Goal: Task Accomplishment & Management: Complete application form

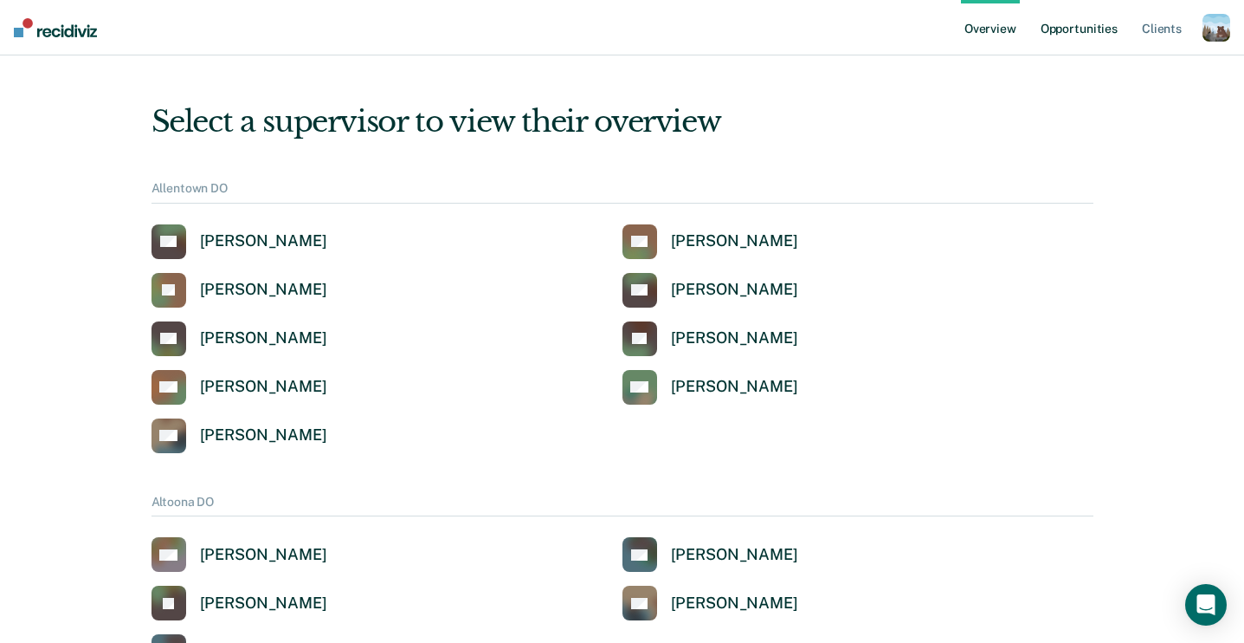
click at [1083, 15] on link "Opportunities" at bounding box center [1079, 27] width 84 height 55
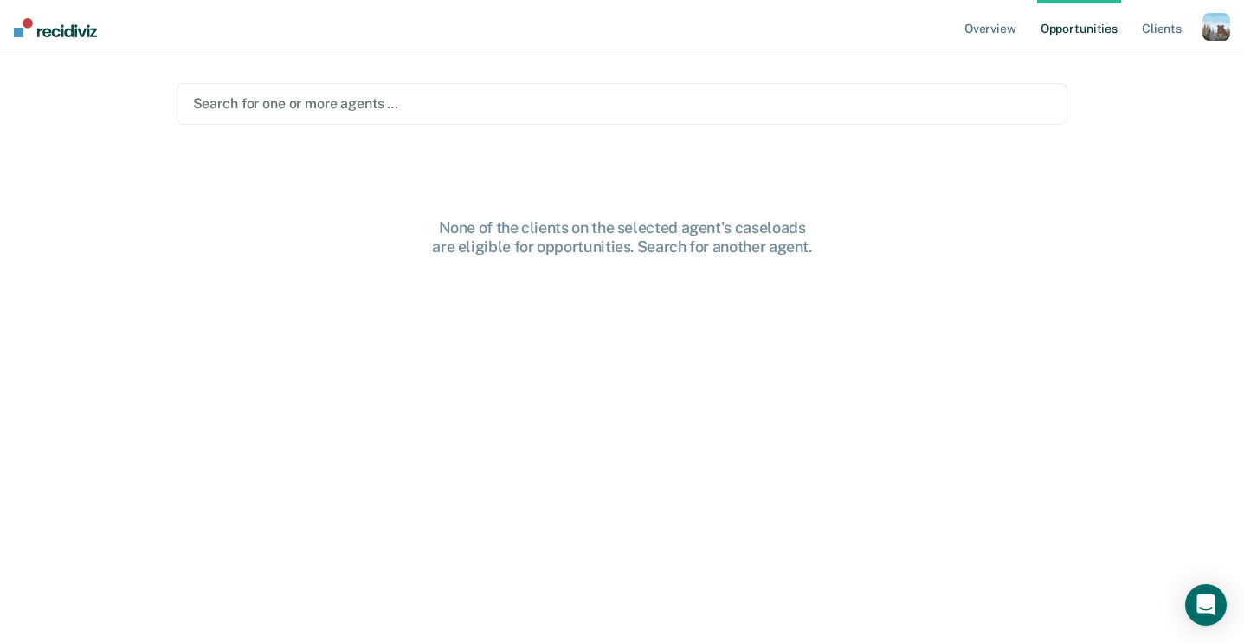
click at [301, 107] on div at bounding box center [622, 104] width 859 height 20
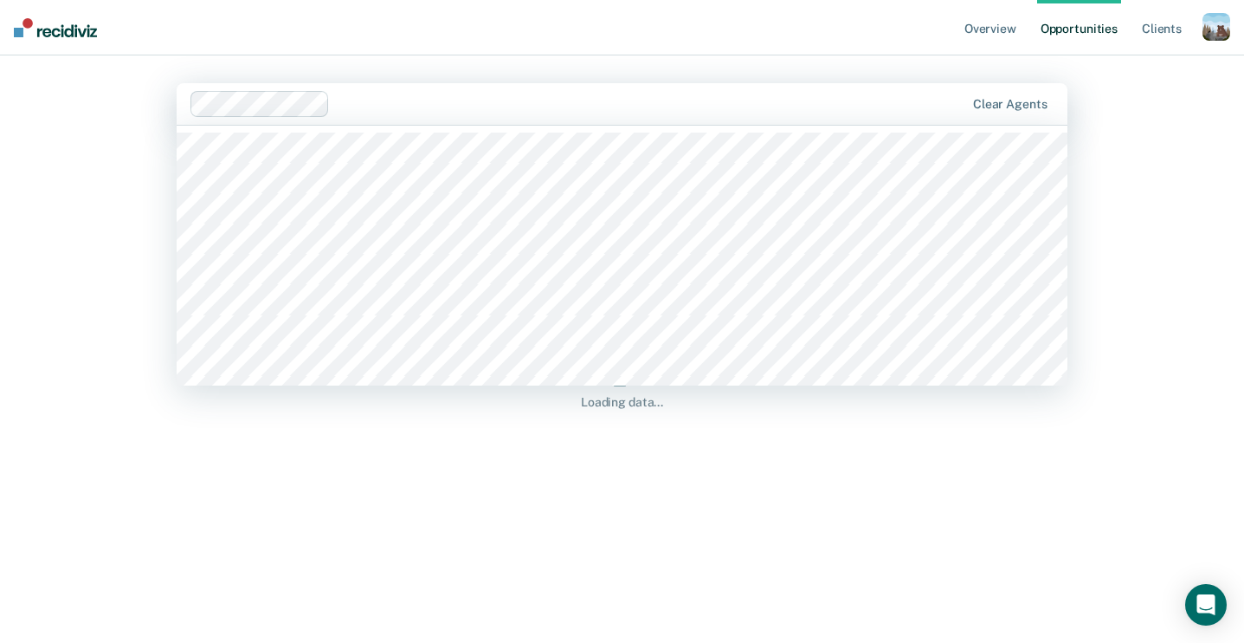
click at [100, 291] on div "Overview Opportunities Client s Profile How it works Log Out [PERSON_NAME], 4 o…" at bounding box center [622, 321] width 1244 height 643
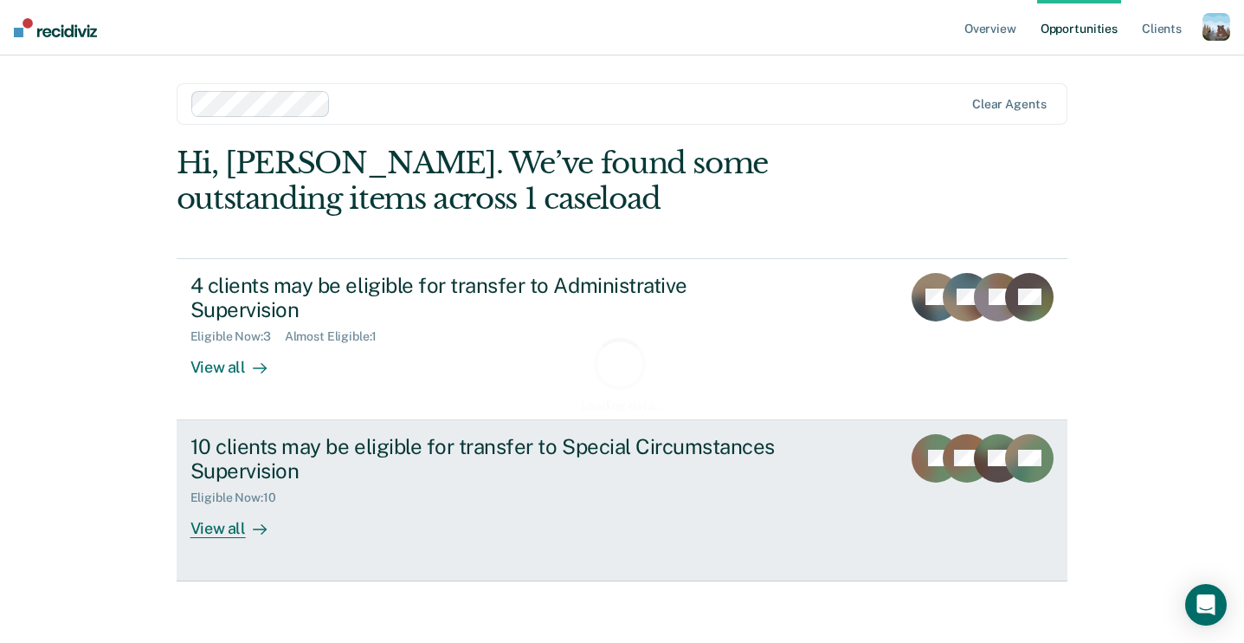
click at [237, 490] on div "Eligible Now : 10" at bounding box center [241, 497] width 100 height 15
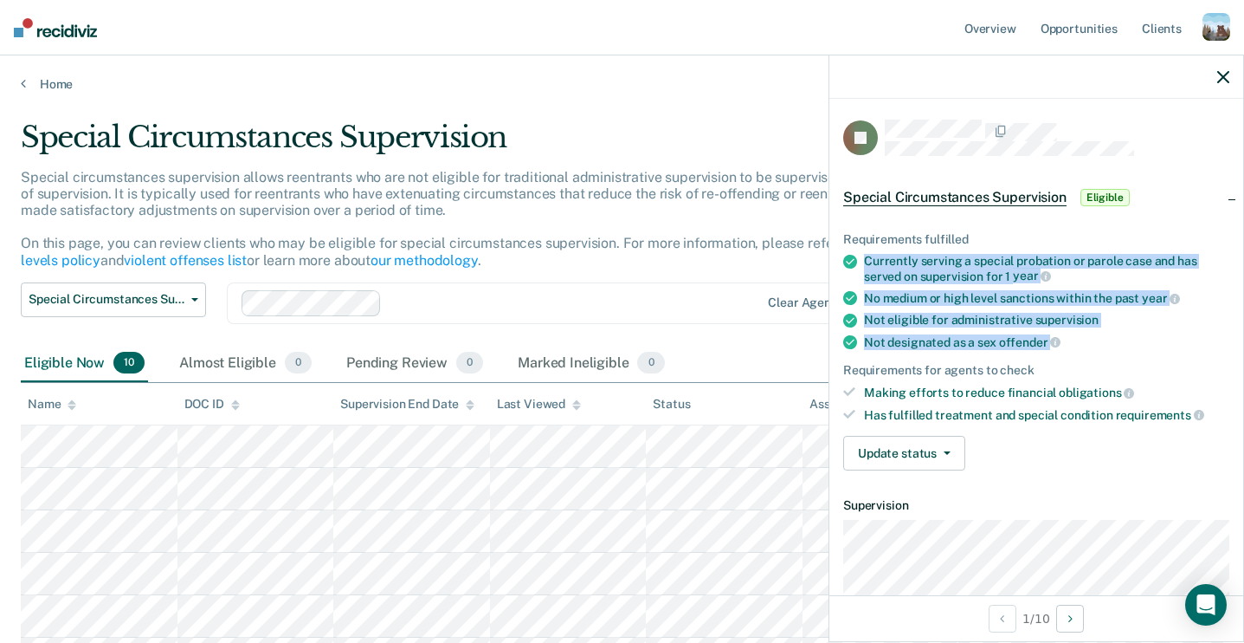
drag, startPoint x: 1076, startPoint y: 338, endPoint x: 861, endPoint y: 251, distance: 232.4
click at [861, 251] on ul "Requirements fulfilled Currently serving a special probation or parole case and…" at bounding box center [1036, 327] width 386 height 190
copy ul "Currently serving a special probation or parole case and has served on supervis…"
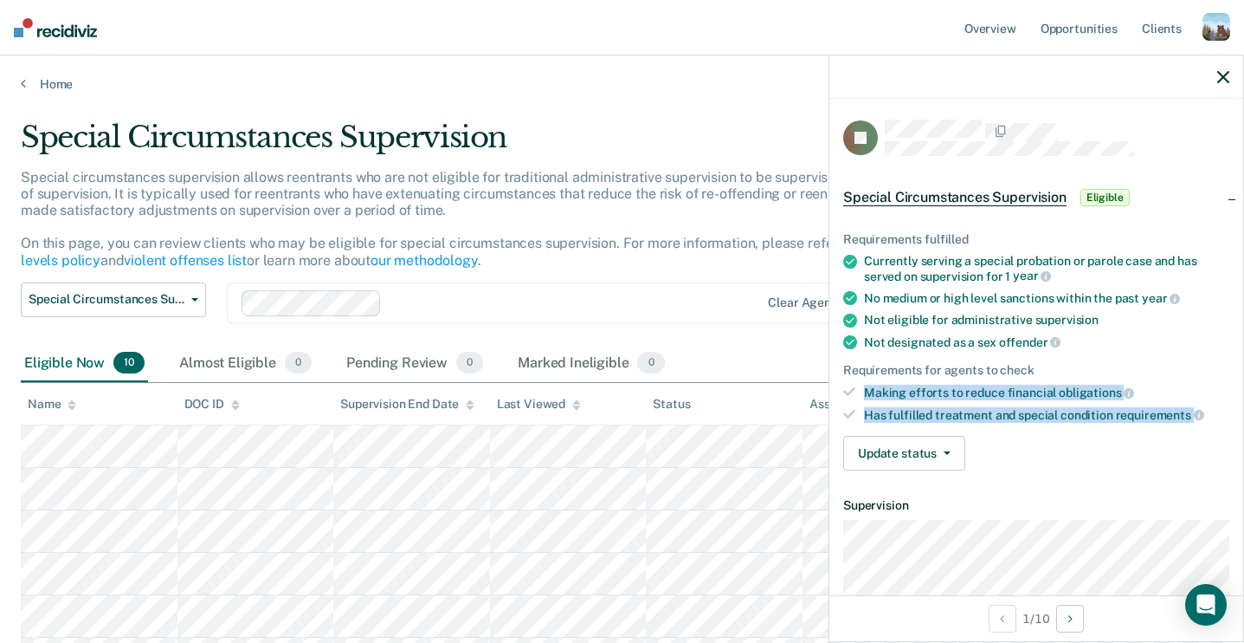
drag, startPoint x: 1208, startPoint y: 409, endPoint x: 854, endPoint y: 390, distance: 354.7
click at [854, 390] on ul "Requirements fulfilled Currently serving a special probation or parole case and…" at bounding box center [1036, 327] width 386 height 190
copy ul "Making efforts to reduce financial obligations Has fulfilled treatment and spec…"
click at [197, 301] on button "Special Circumstances Supervision" at bounding box center [113, 299] width 185 height 35
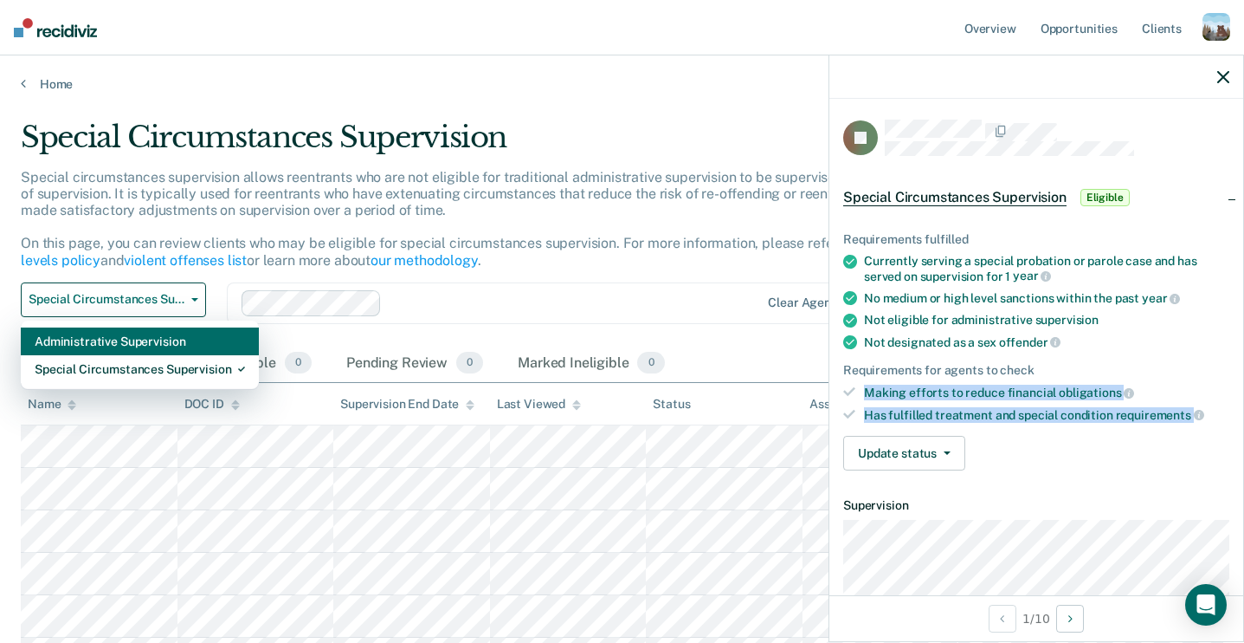
click at [155, 340] on div "Administrative Supervision" at bounding box center [140, 341] width 210 height 28
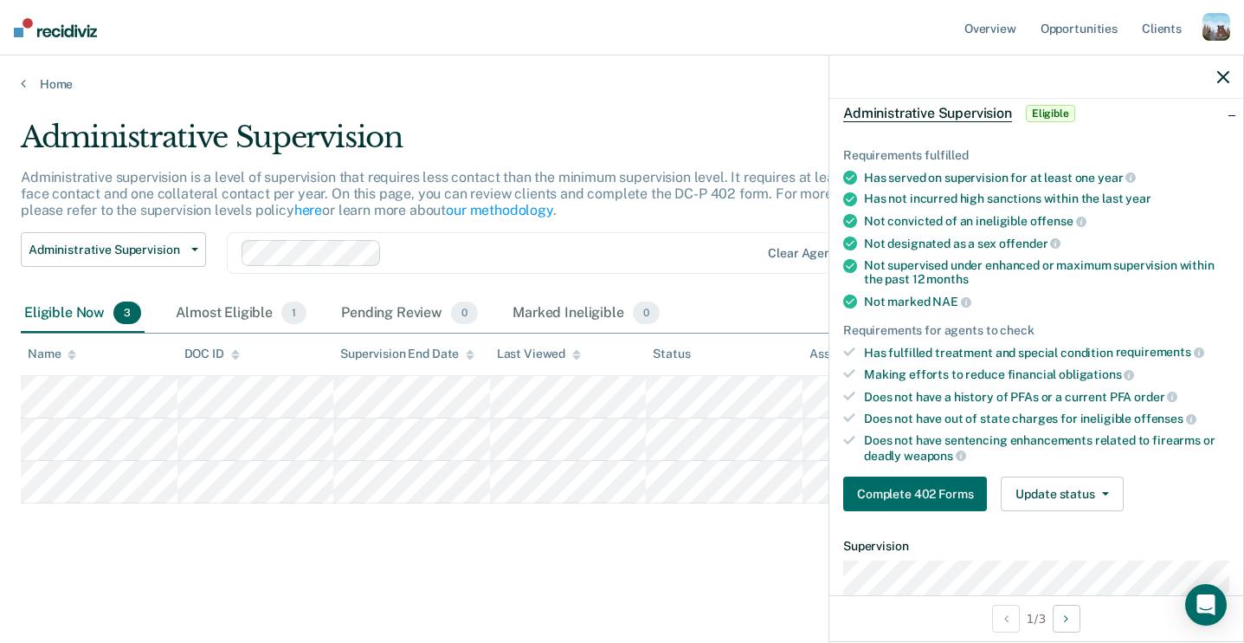
scroll to position [252, 0]
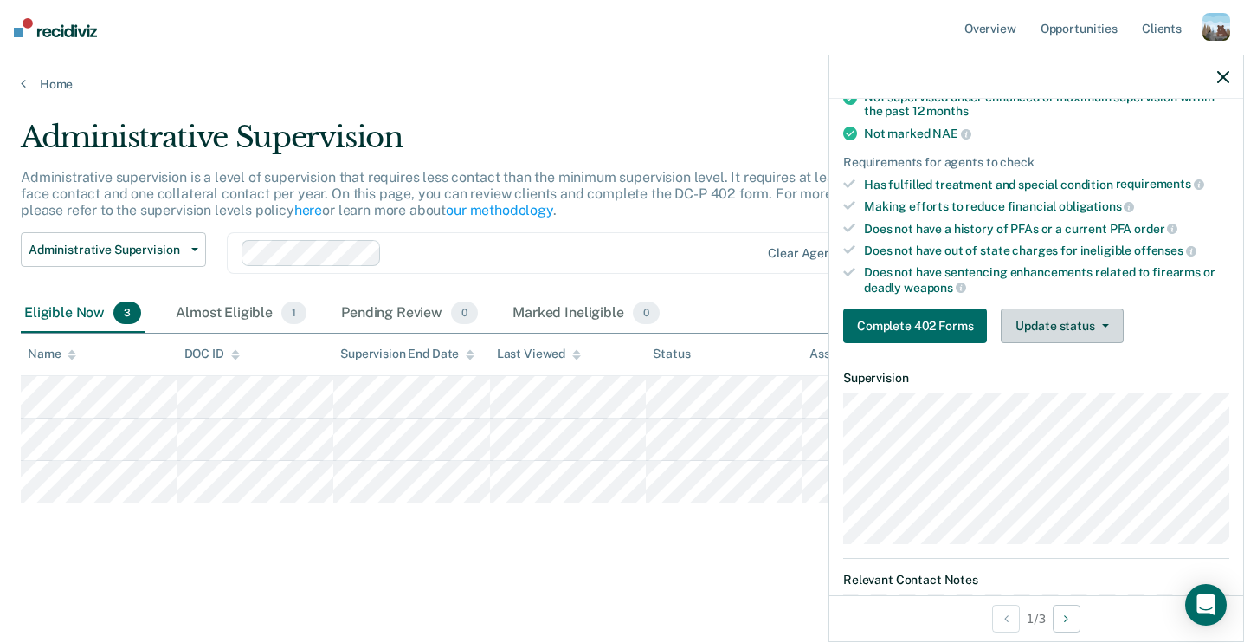
click at [1070, 320] on button "Update status" at bounding box center [1062, 325] width 122 height 35
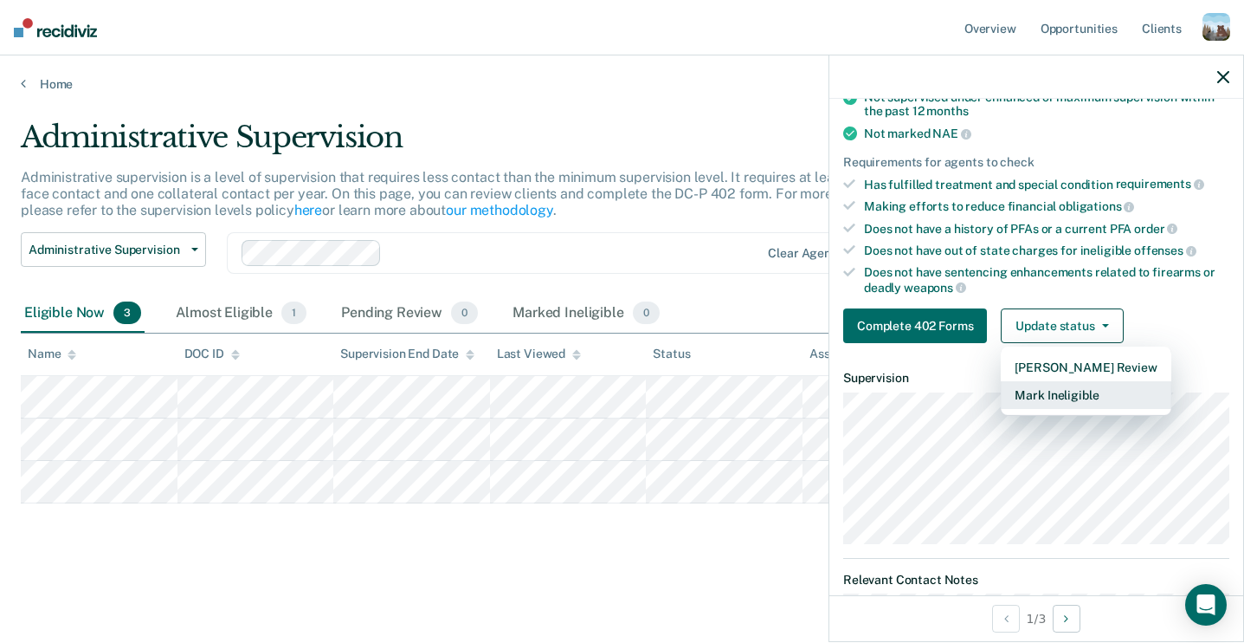
click at [1044, 392] on button "Mark Ineligible" at bounding box center [1086, 395] width 170 height 28
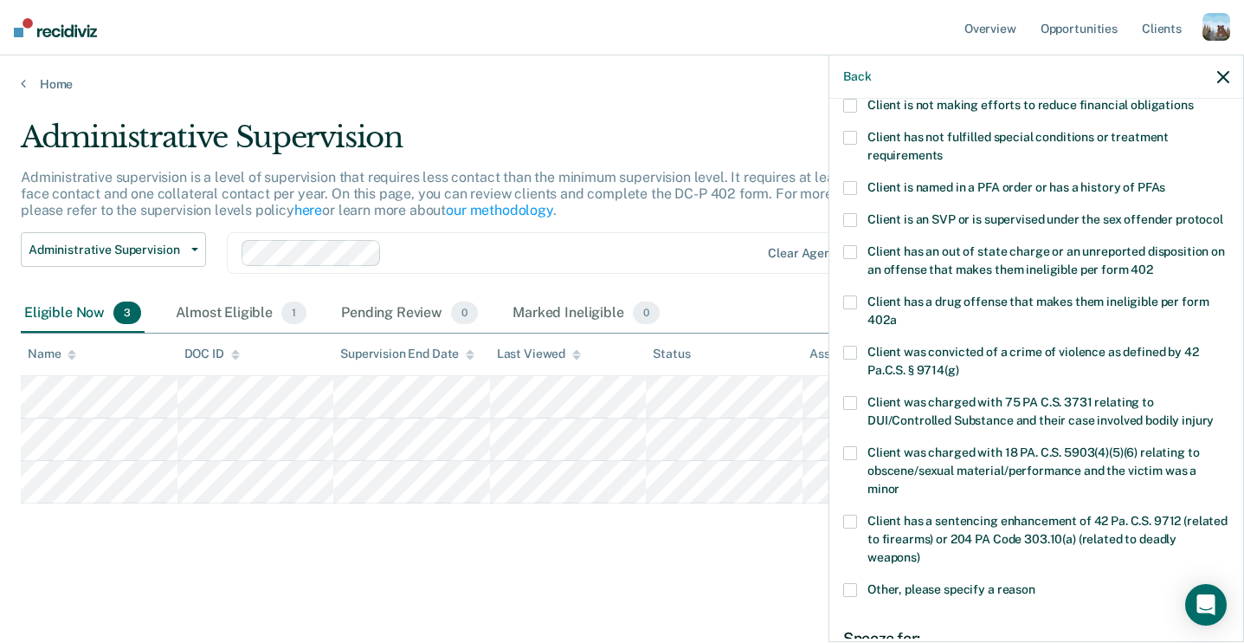
scroll to position [184, 0]
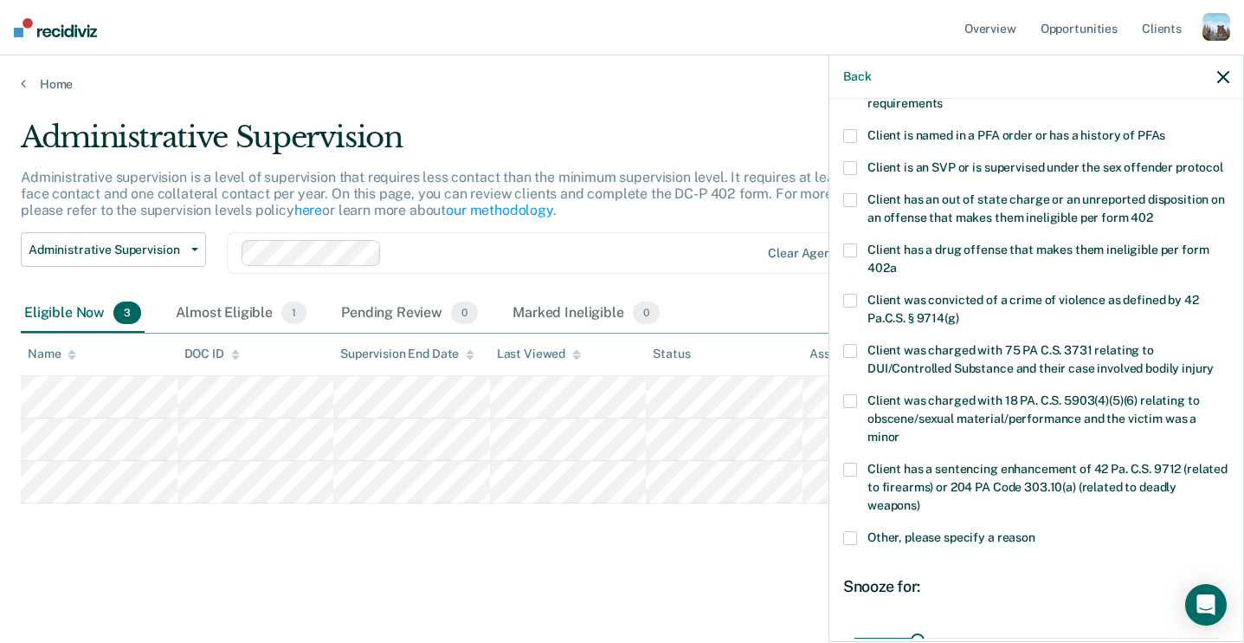
drag, startPoint x: 937, startPoint y: 494, endPoint x: 944, endPoint y: 225, distance: 269.4
click at [943, 225] on div "KF Which of the following requirements has [PERSON_NAME] not met? Client is not…" at bounding box center [1036, 360] width 386 height 849
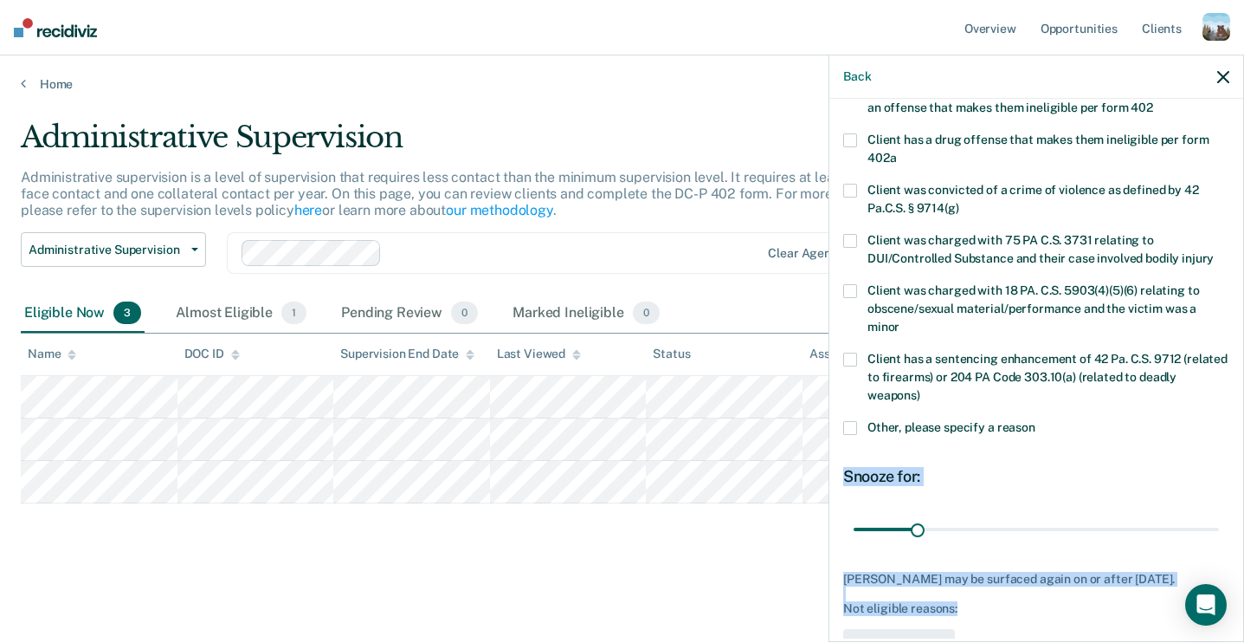
scroll to position [313, 0]
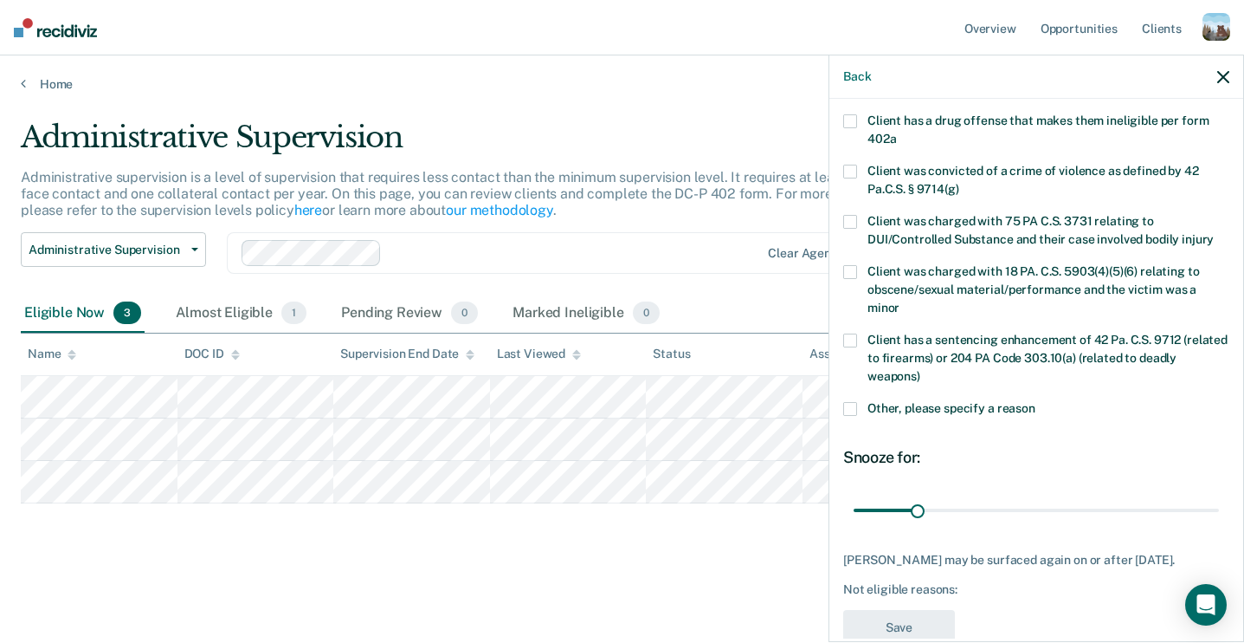
drag, startPoint x: 841, startPoint y: 184, endPoint x: 1053, endPoint y: 407, distance: 307.5
click at [1053, 407] on div "KF Which of the following requirements has [PERSON_NAME] not met? Client is not…" at bounding box center [1037, 369] width 414 height 540
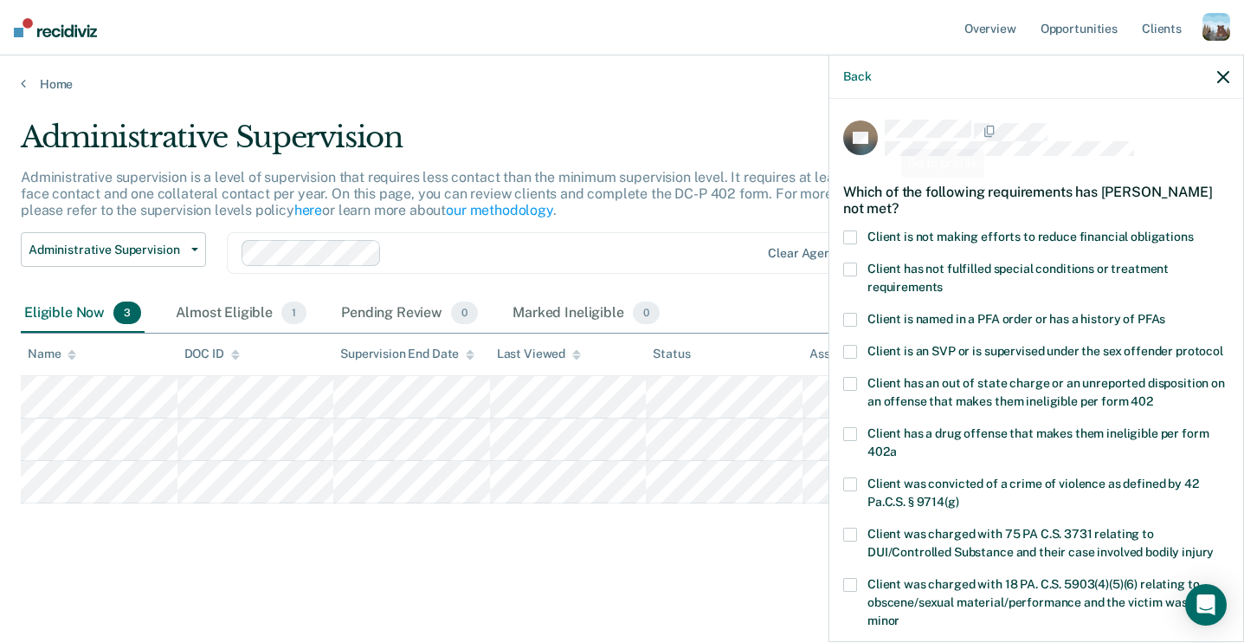
click at [860, 87] on div "Back" at bounding box center [1037, 76] width 414 height 43
click at [860, 85] on div "Back" at bounding box center [1037, 76] width 414 height 43
click at [857, 78] on button "Back" at bounding box center [857, 76] width 28 height 15
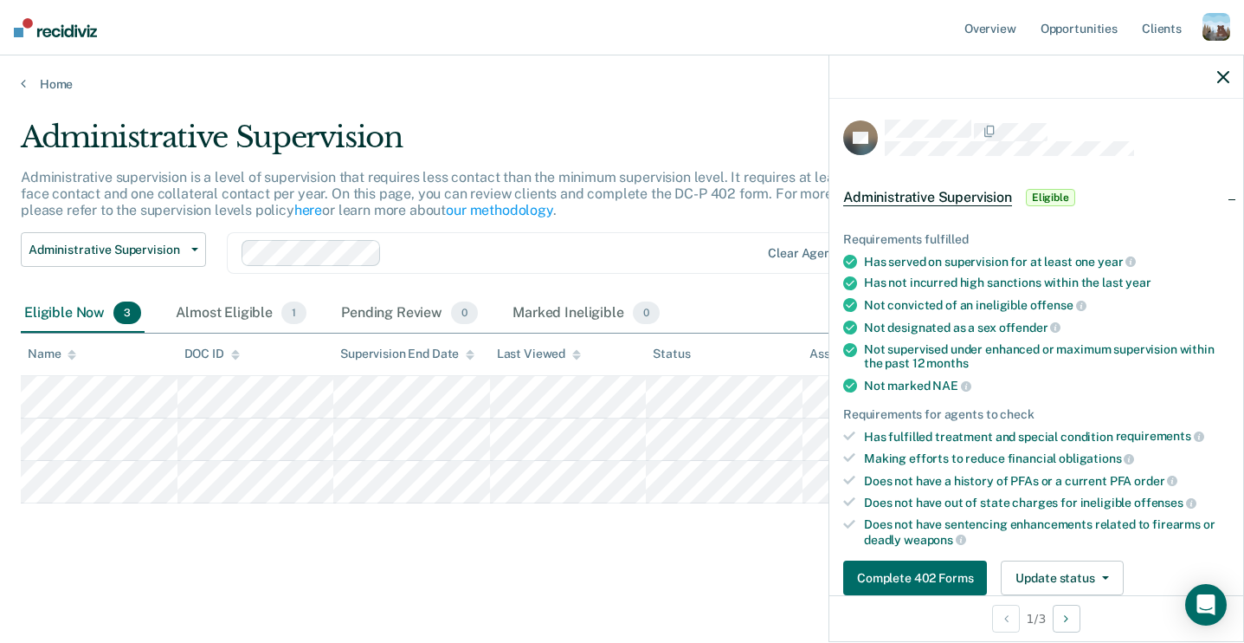
scroll to position [120, 0]
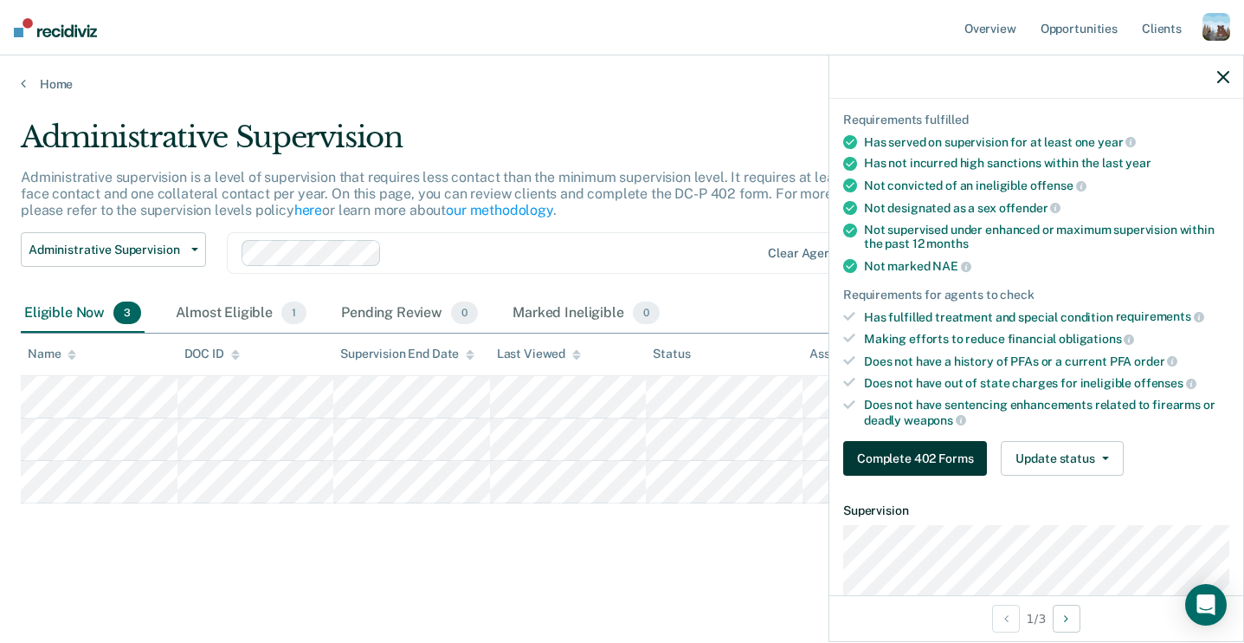
click at [921, 450] on button "Complete 402 Forms" at bounding box center [915, 458] width 144 height 35
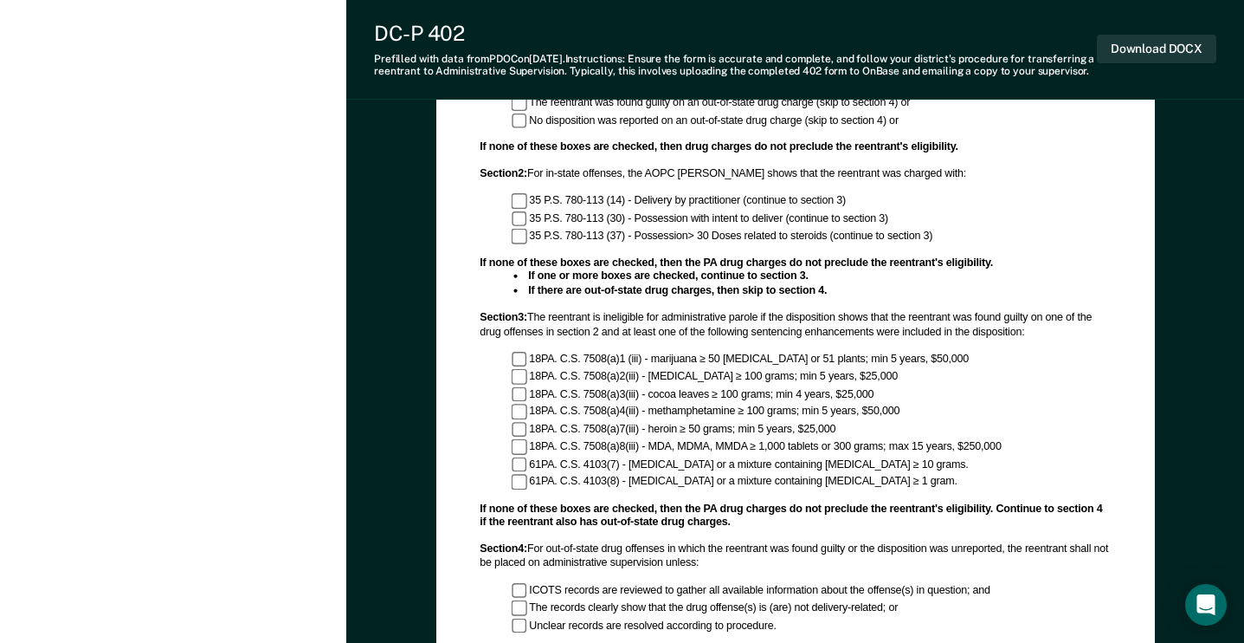
scroll to position [961, 0]
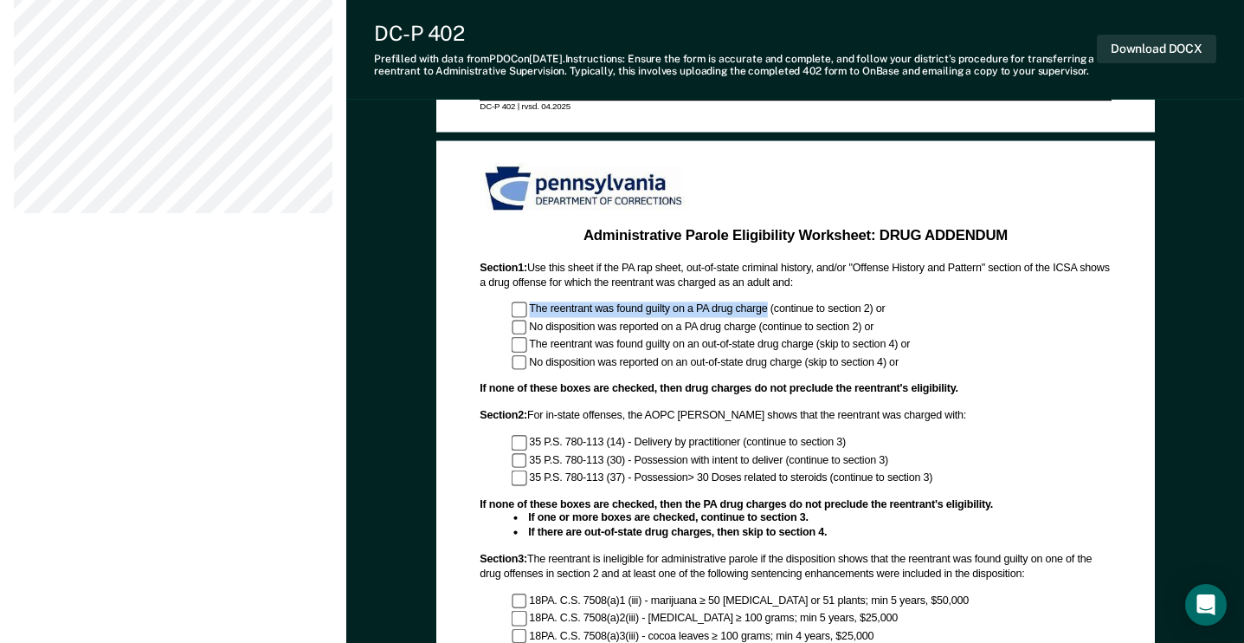
drag, startPoint x: 527, startPoint y: 321, endPoint x: 762, endPoint y: 324, distance: 235.6
click at [762, 316] on div "The reentrant was found guilty on a PA drug charge (continue to section 2) or" at bounding box center [811, 308] width 600 height 15
copy div "The reentrant was found guilty on a PA drug charge"
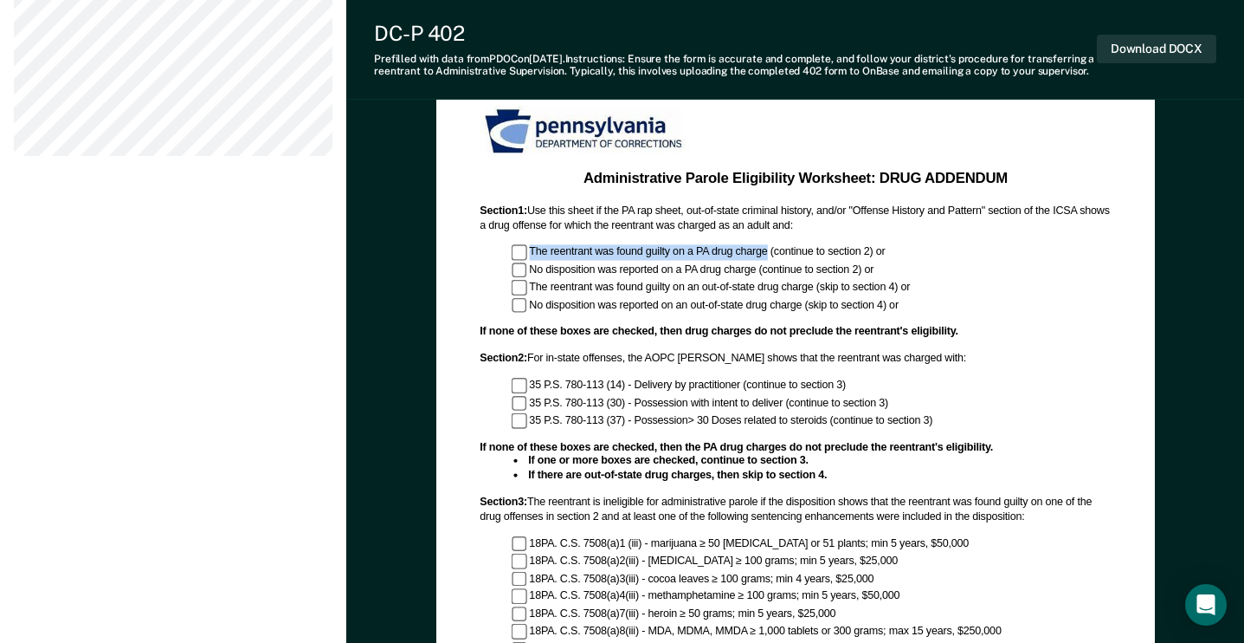
scroll to position [1034, 0]
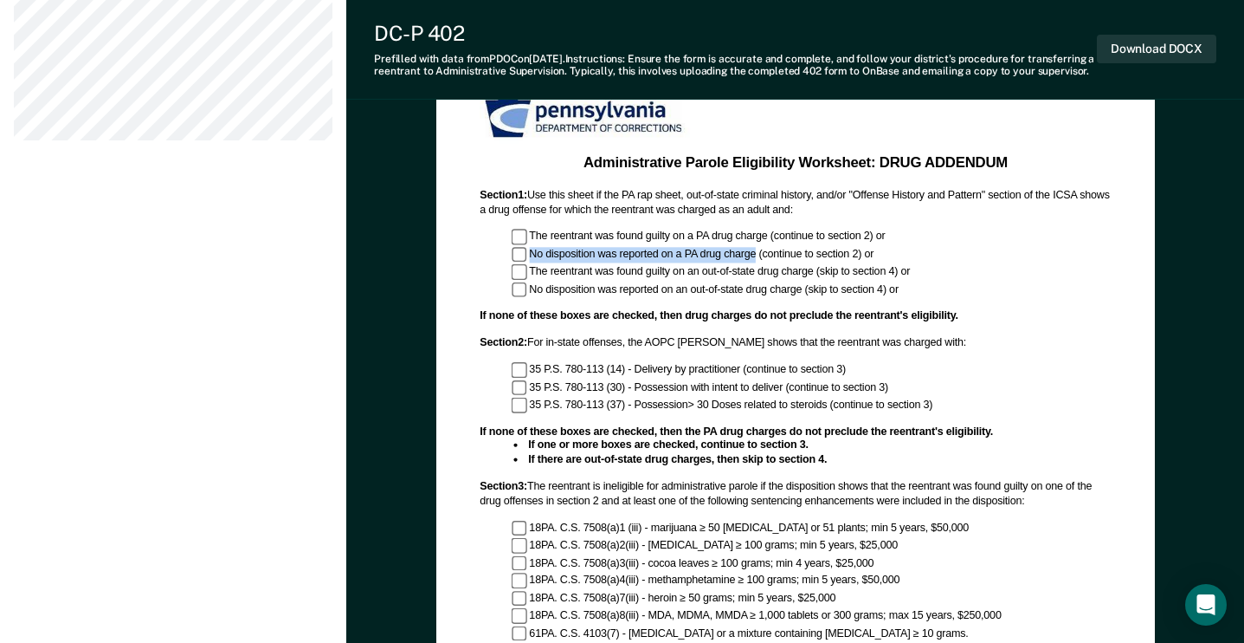
drag, startPoint x: 752, startPoint y: 265, endPoint x: 522, endPoint y: 264, distance: 229.5
click at [522, 262] on div "No disposition was reported on a PA drug charge (continue to section 2) or" at bounding box center [811, 254] width 600 height 15
copy div "No disposition was reported on a PA drug charge"
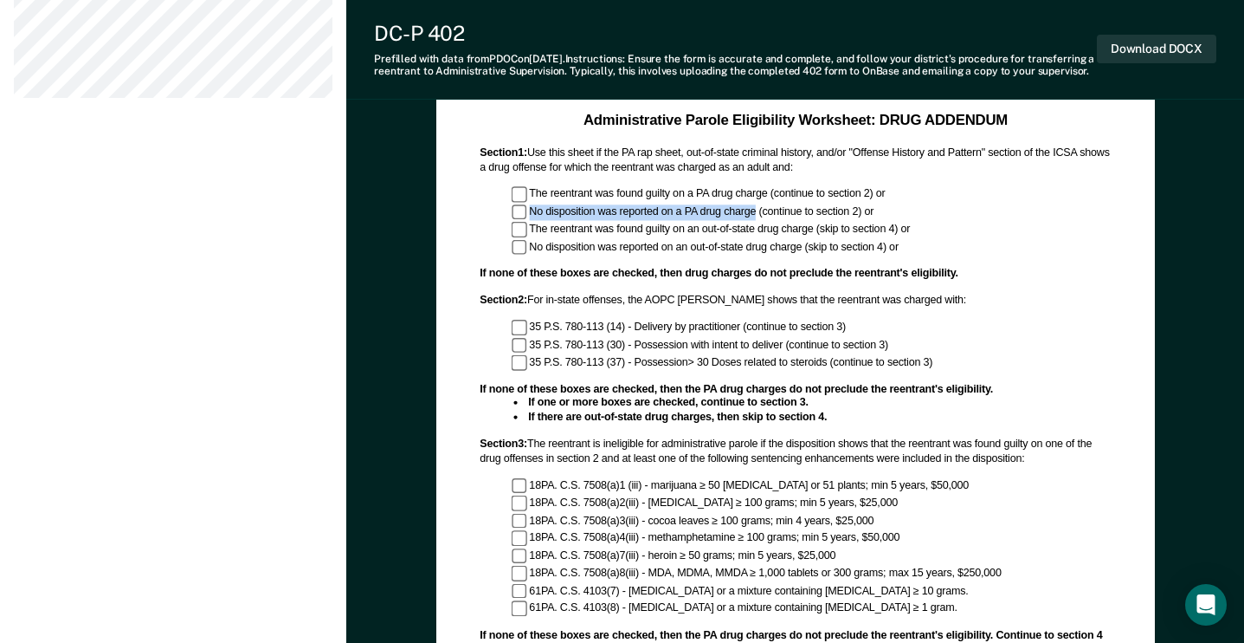
scroll to position [1088, 0]
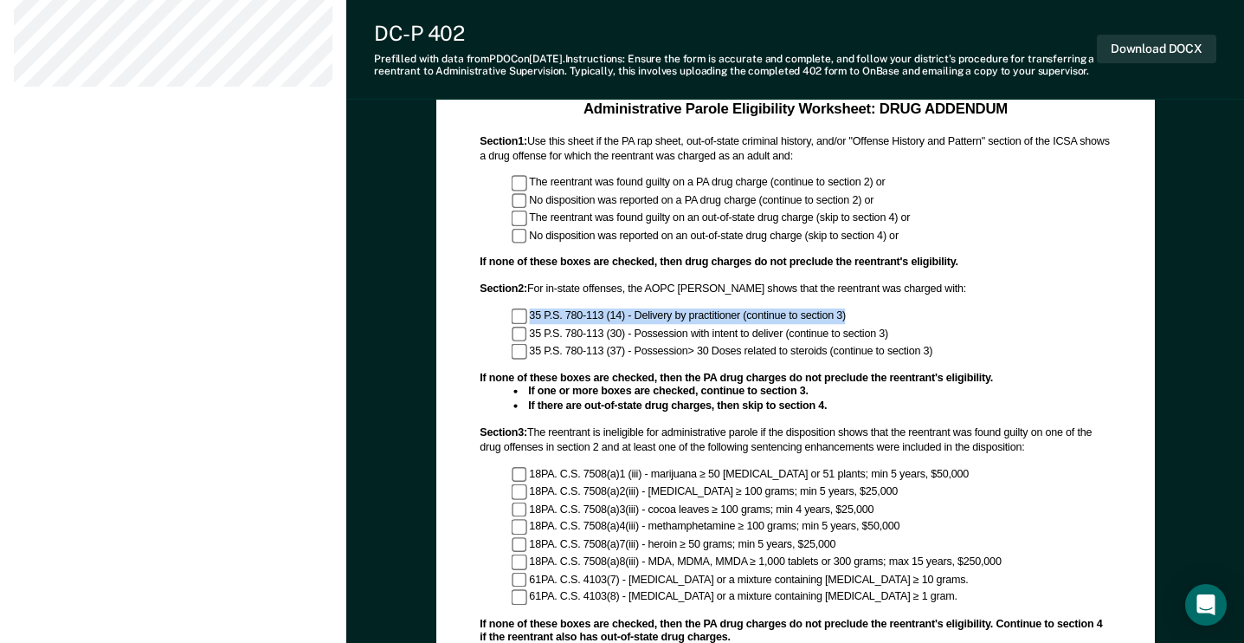
drag, startPoint x: 522, startPoint y: 321, endPoint x: 872, endPoint y: 318, distance: 349.9
click at [872, 318] on div "35 P.S. 780-113 (14) - Delivery by practitioner (continue to section 3)" at bounding box center [811, 315] width 600 height 15
drag, startPoint x: 524, startPoint y: 324, endPoint x: 939, endPoint y: 320, distance: 414.8
click at [939, 320] on div "35 P.S. 780-113 (14) - Delivery by practitioner (continue to section 3)" at bounding box center [811, 315] width 600 height 15
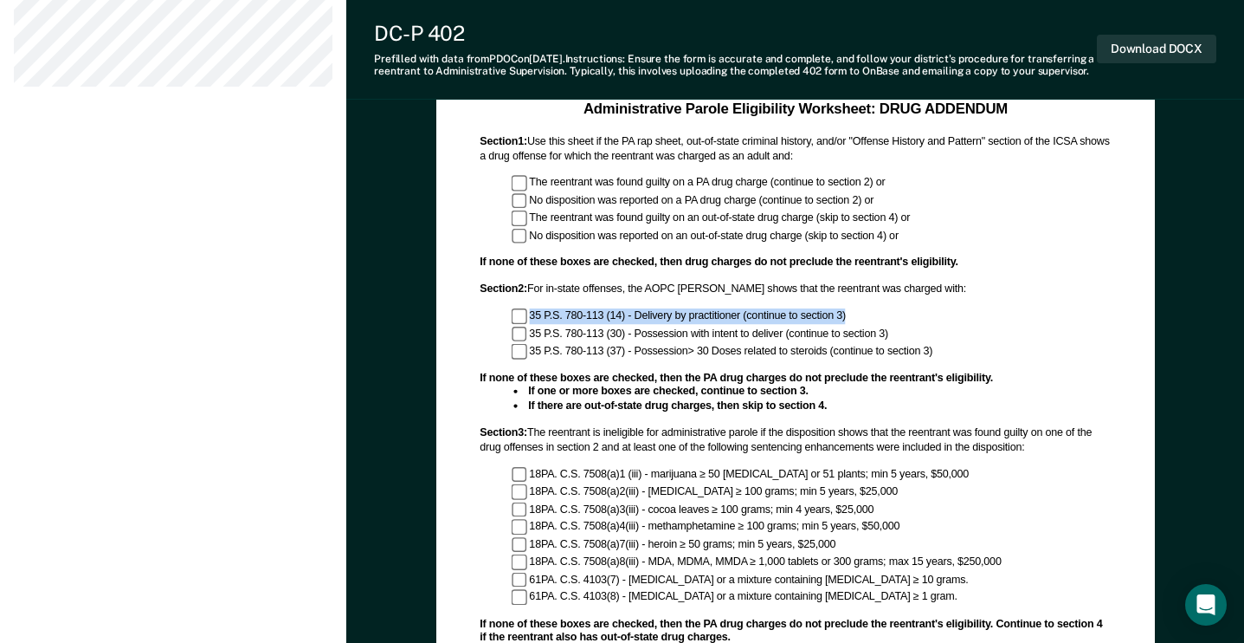
copy div "35 P.S. 780-113 (14) - Delivery by practitioner (continue to section 3)"
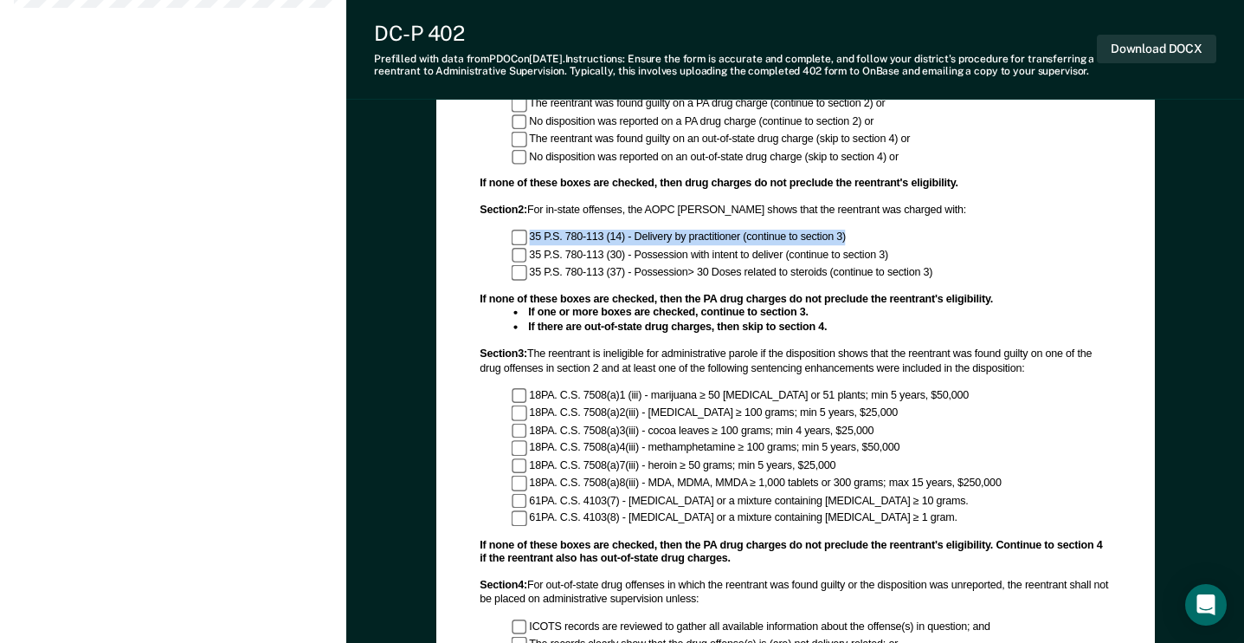
scroll to position [1166, 0]
copy div "35 P.S. 780-113 (14) - Delivery by practitioner (continue to section 3)"
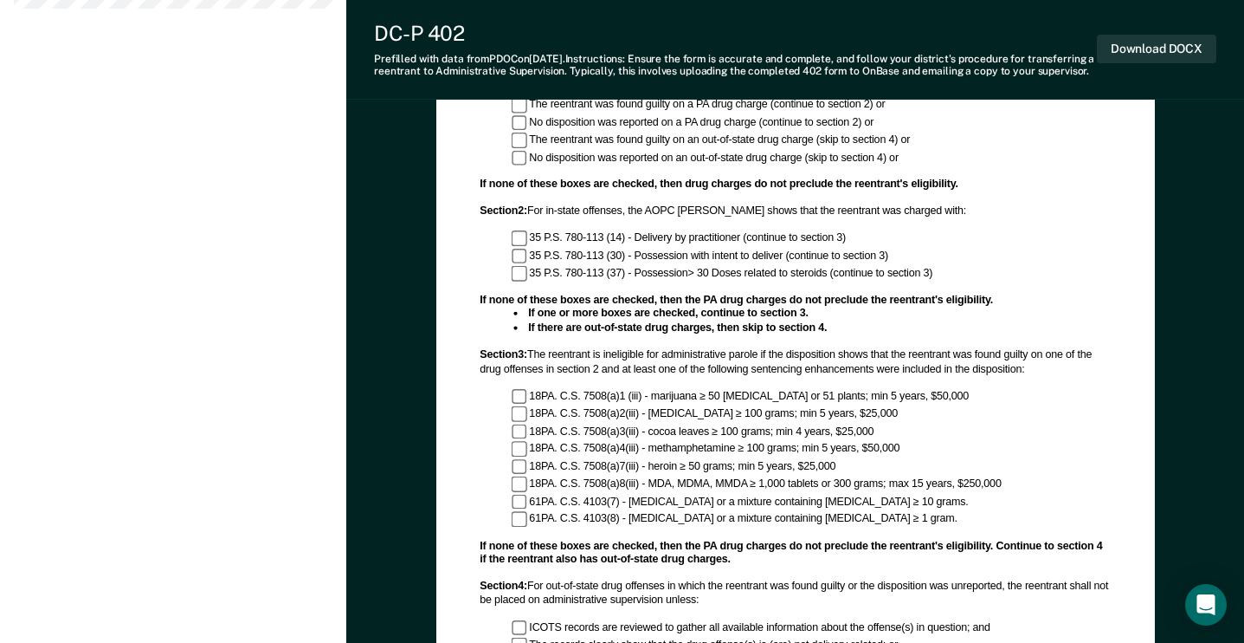
click at [740, 262] on div "35 P.S. 780-113 (30) - Possession with intent to deliver (continue to section 3)" at bounding box center [811, 255] width 600 height 15
copy div "35 P.S. 780-113 (30) - Possession with intent to deliver (continue to section 3)"
click at [717, 277] on div "35 P.S. 780-113 (37) - Possession> 30 Doses related to steroids (continue to se…" at bounding box center [811, 272] width 600 height 15
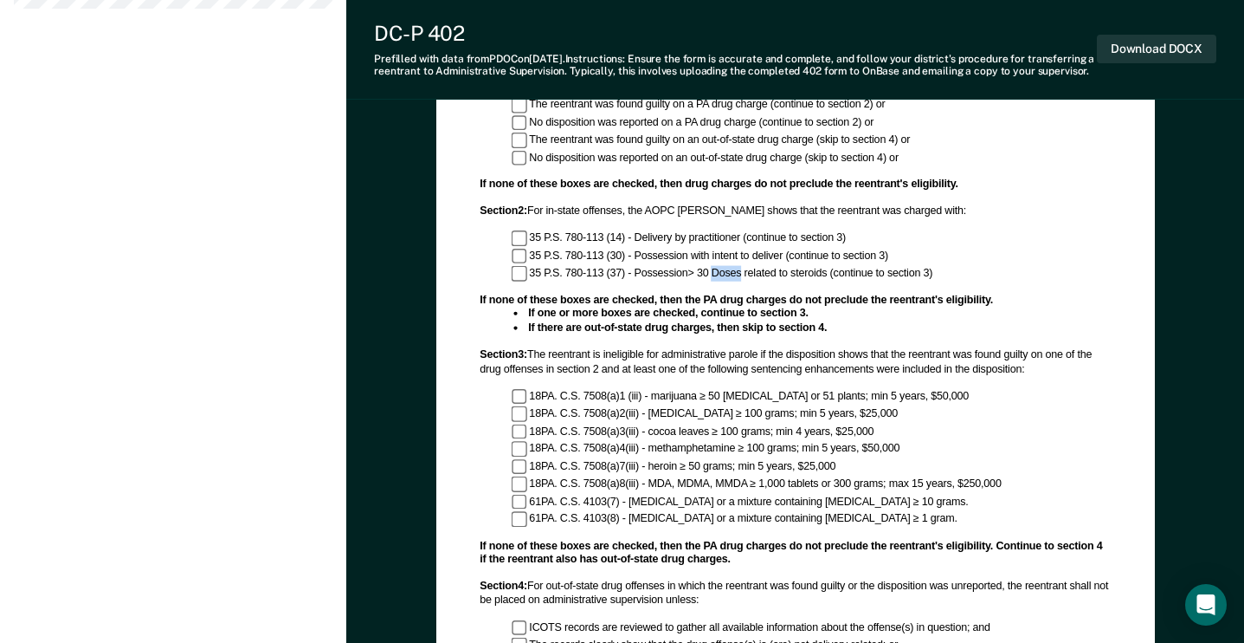
click at [717, 277] on div "35 P.S. 780-113 (37) - Possession> 30 Doses related to steroids (continue to se…" at bounding box center [811, 272] width 600 height 15
copy div "35 P.S. 780-113 (37) - Possession> 30 Doses related to steroids (continue to se…"
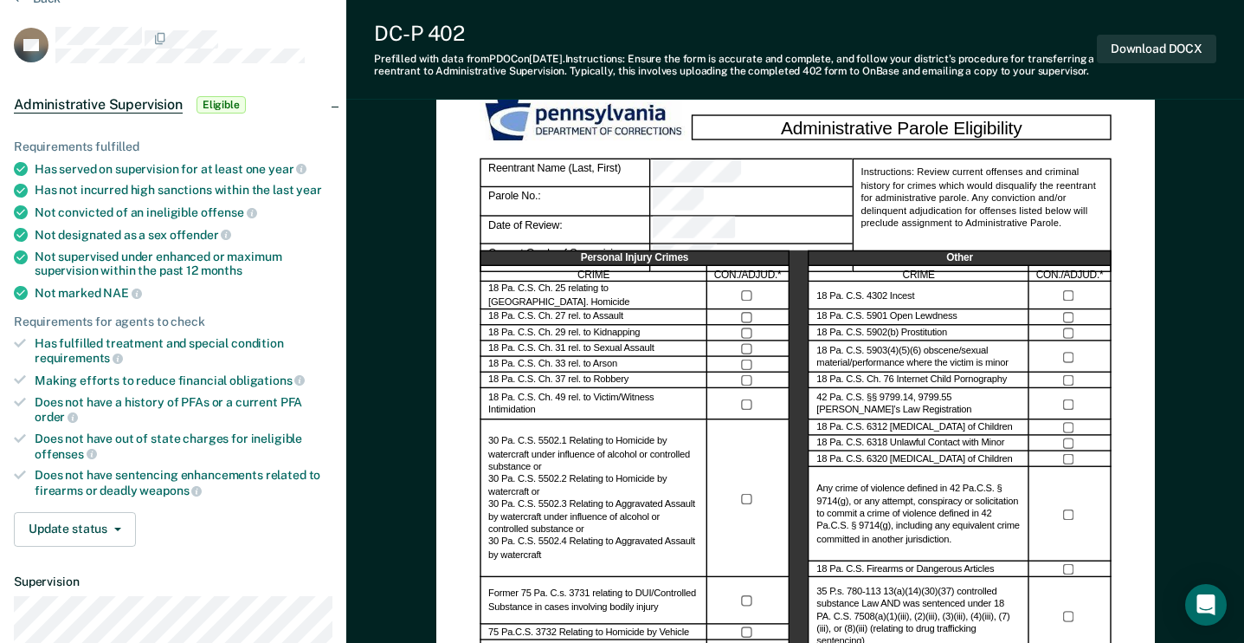
scroll to position [0, 0]
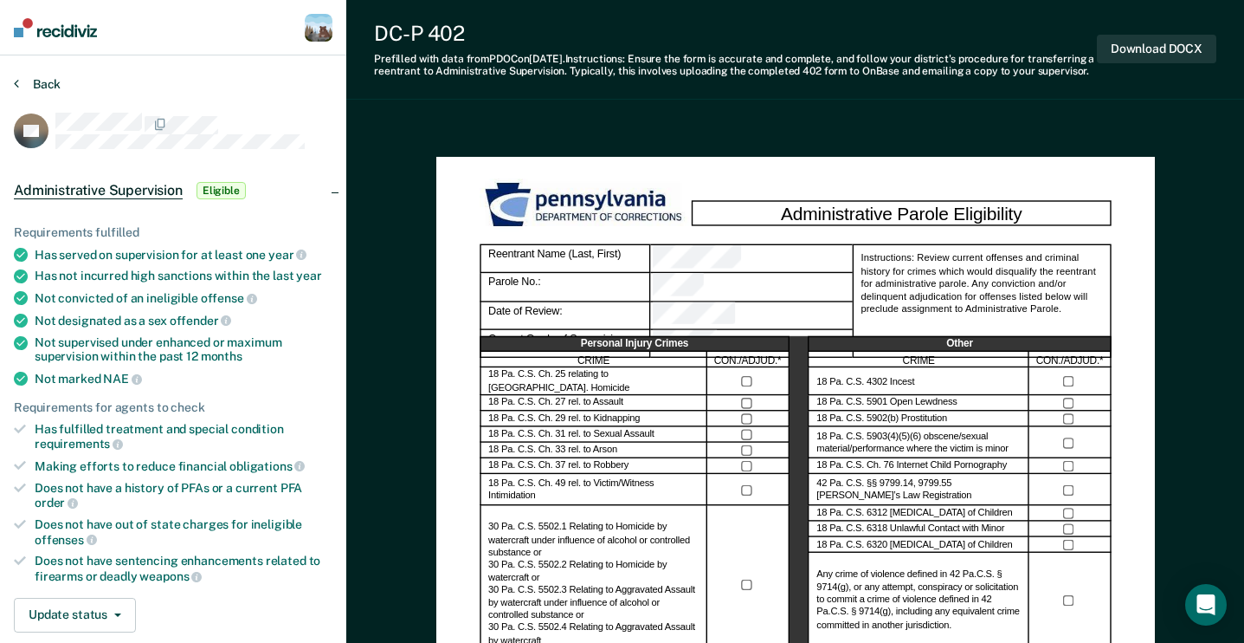
click at [44, 88] on button "Back" at bounding box center [37, 84] width 47 height 16
